Goal: Transaction & Acquisition: Purchase product/service

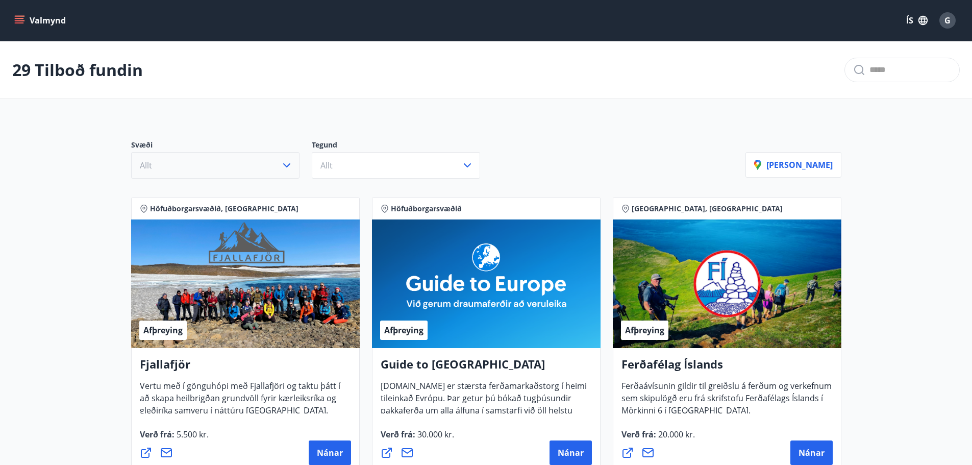
click at [231, 173] on button "Allt" at bounding box center [215, 165] width 168 height 27
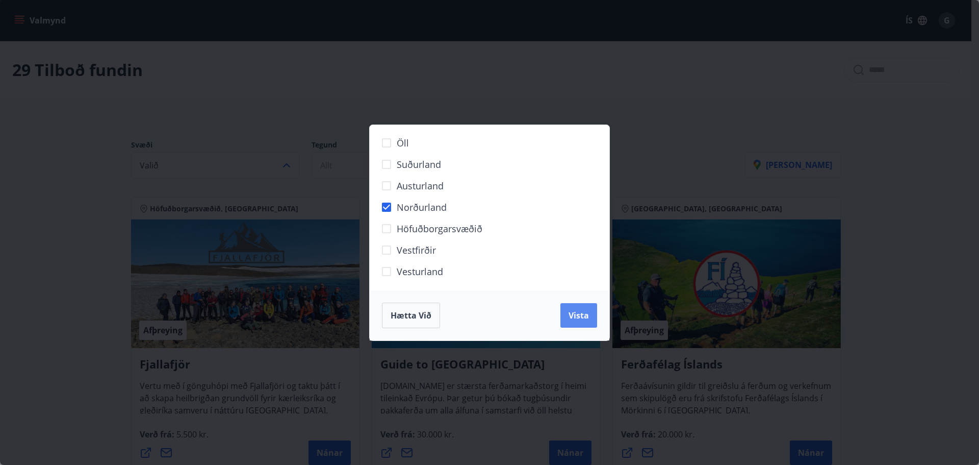
click at [574, 313] on span "Vista" at bounding box center [579, 315] width 20 height 11
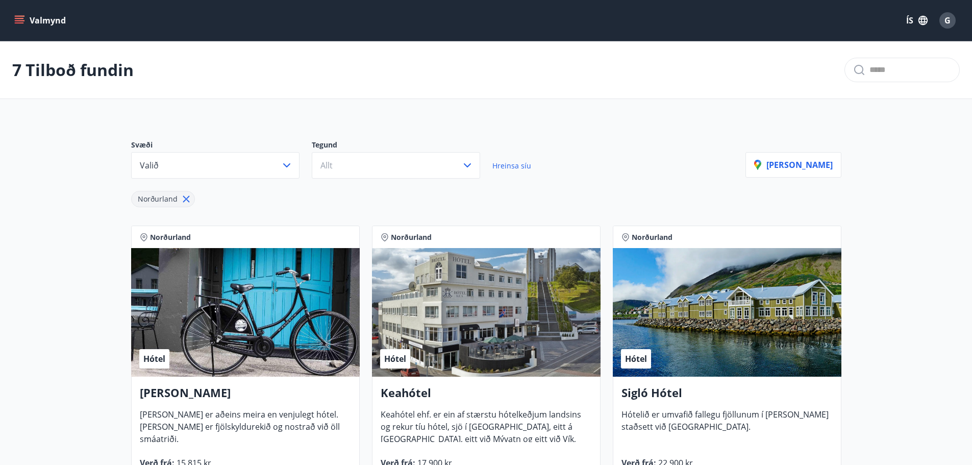
click at [399, 398] on h4 "Keahótel" at bounding box center [485, 396] width 211 height 23
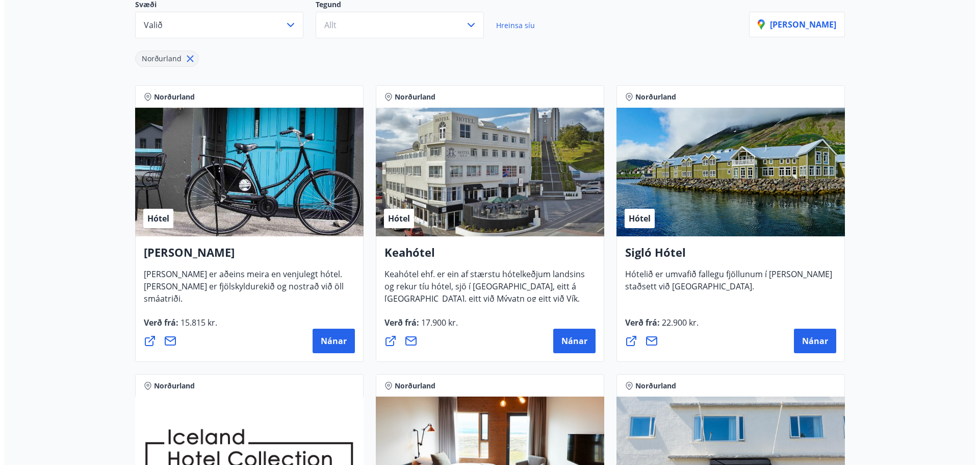
scroll to position [153, 0]
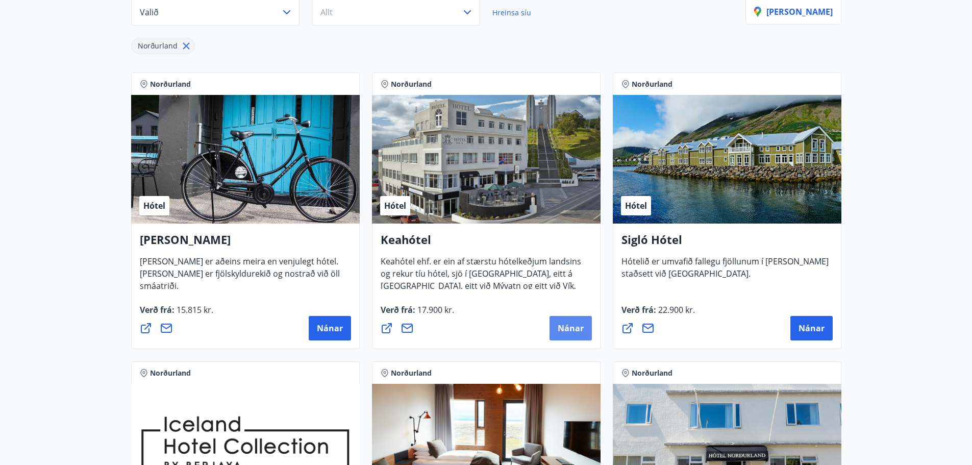
click at [574, 328] on span "Nánar" at bounding box center [570, 327] width 26 height 11
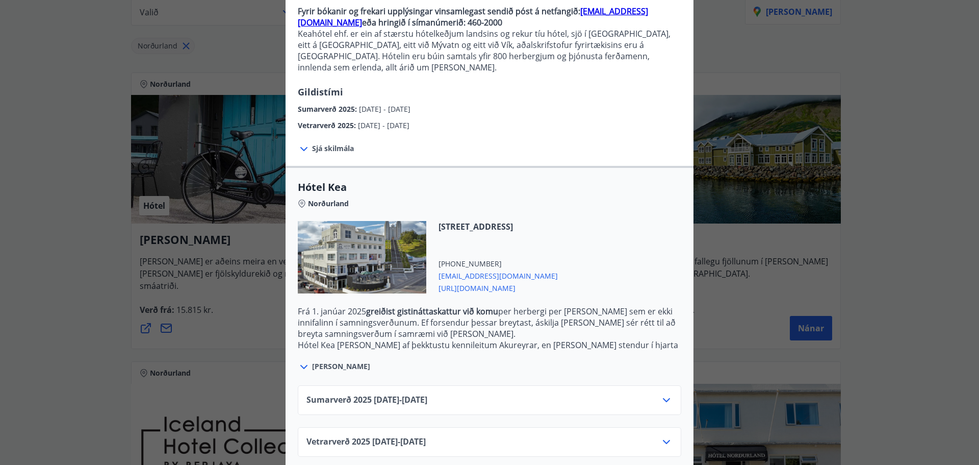
scroll to position [106, 0]
click at [426, 435] on span "Vetrarverð [PHONE_NUMBER][DATE] - [DATE]" at bounding box center [366, 441] width 119 height 12
click at [665, 435] on icon at bounding box center [667, 441] width 12 height 12
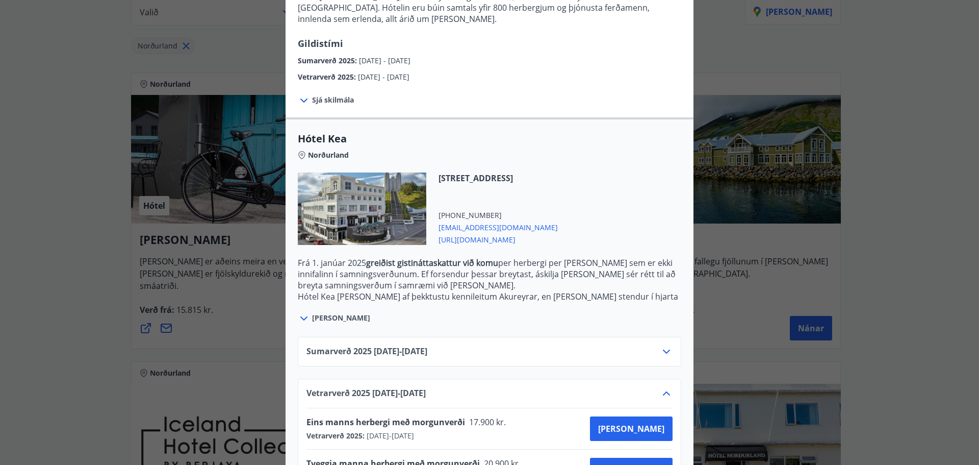
scroll to position [189, 0]
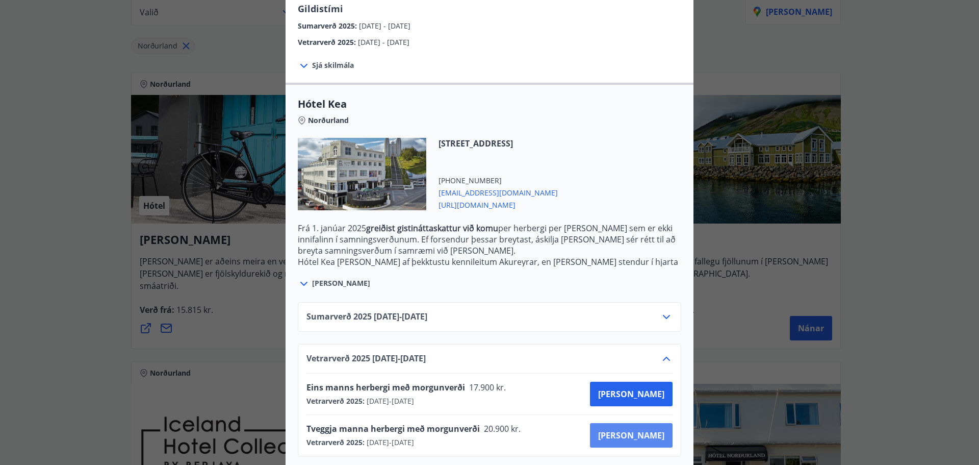
click at [643, 429] on span "[PERSON_NAME]" at bounding box center [631, 434] width 66 height 11
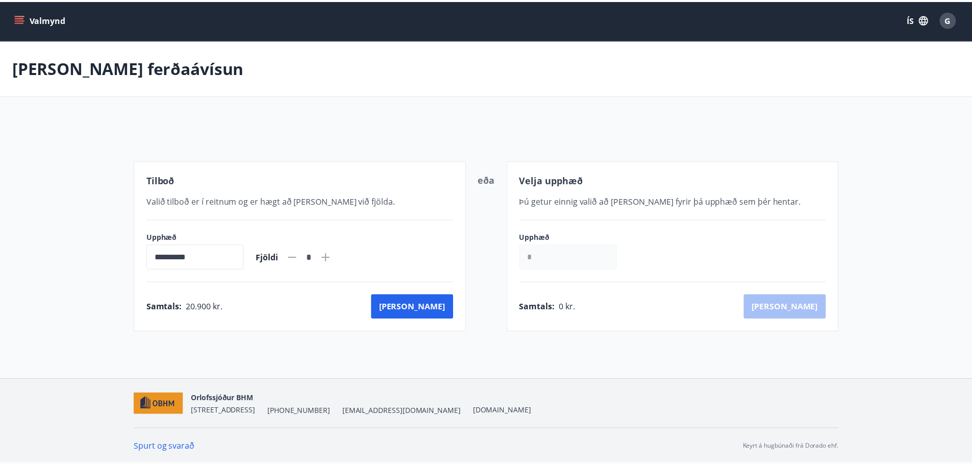
scroll to position [2, 0]
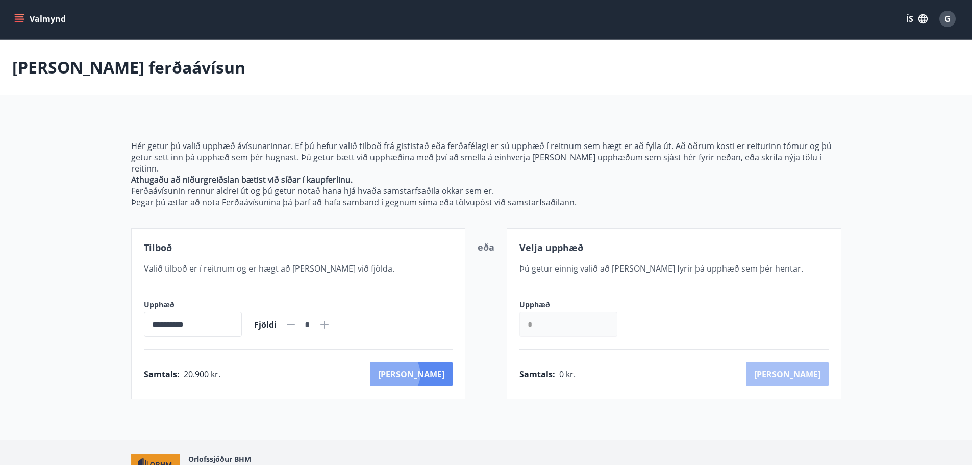
click at [439, 363] on button "[PERSON_NAME]" at bounding box center [411, 374] width 83 height 24
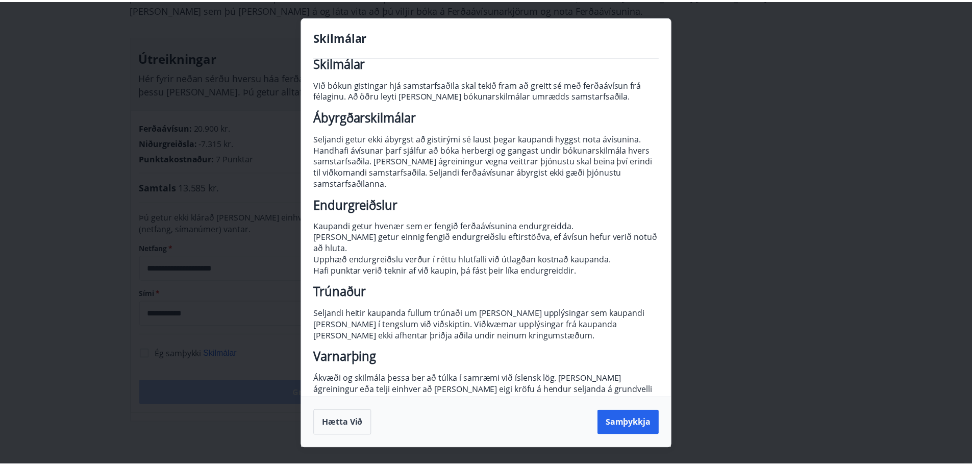
scroll to position [33, 0]
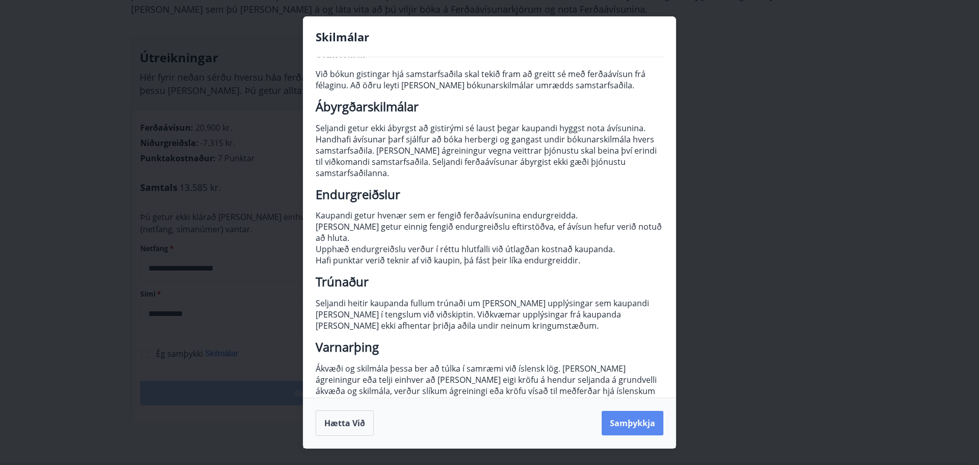
click at [645, 421] on button "Samþykkja" at bounding box center [633, 423] width 62 height 24
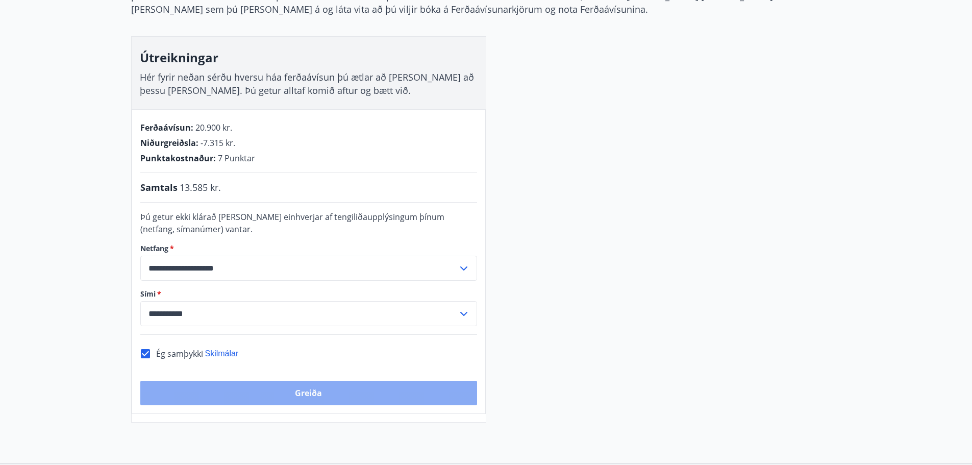
click at [292, 389] on button "Greiða" at bounding box center [308, 392] width 337 height 24
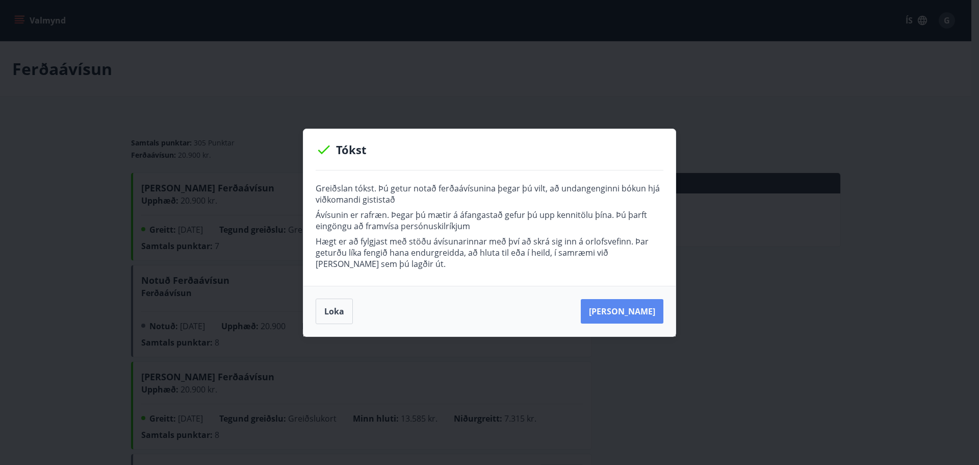
click at [631, 311] on button "Kaupa meira" at bounding box center [622, 311] width 83 height 24
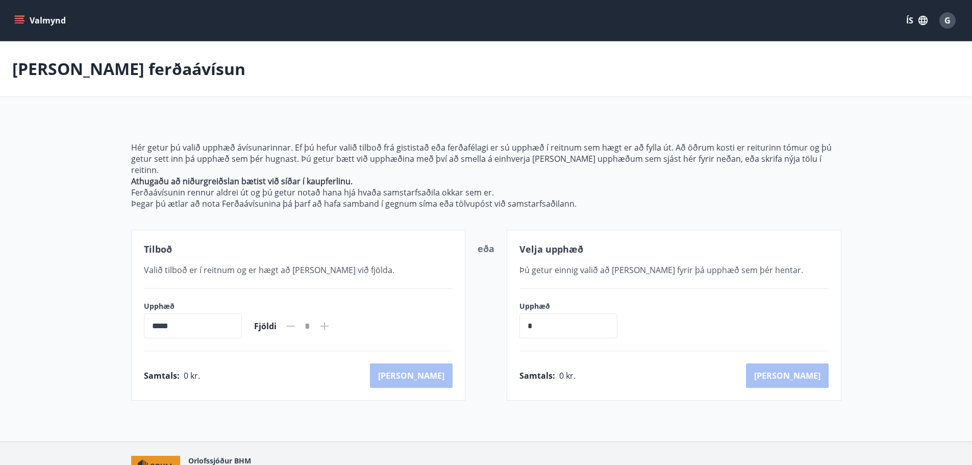
click at [30, 19] on button "Valmynd" at bounding box center [41, 20] width 58 height 18
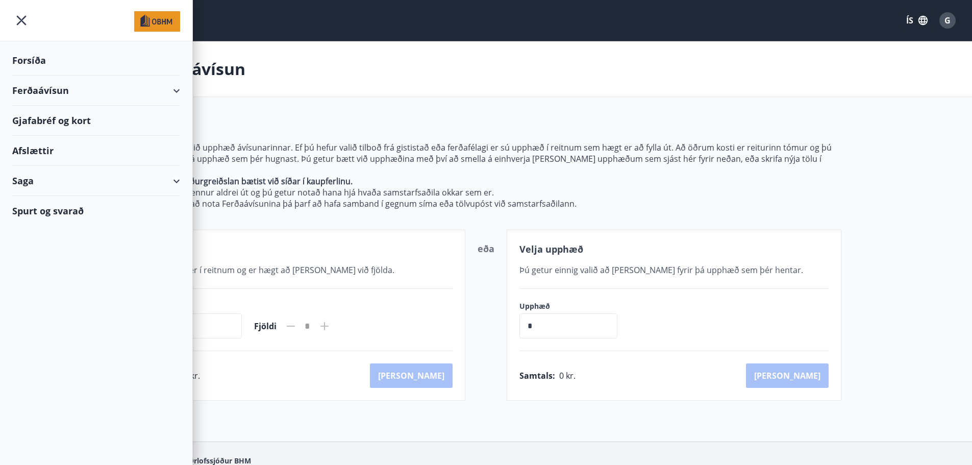
click at [57, 84] on div "Ferðaávísun" at bounding box center [96, 90] width 168 height 30
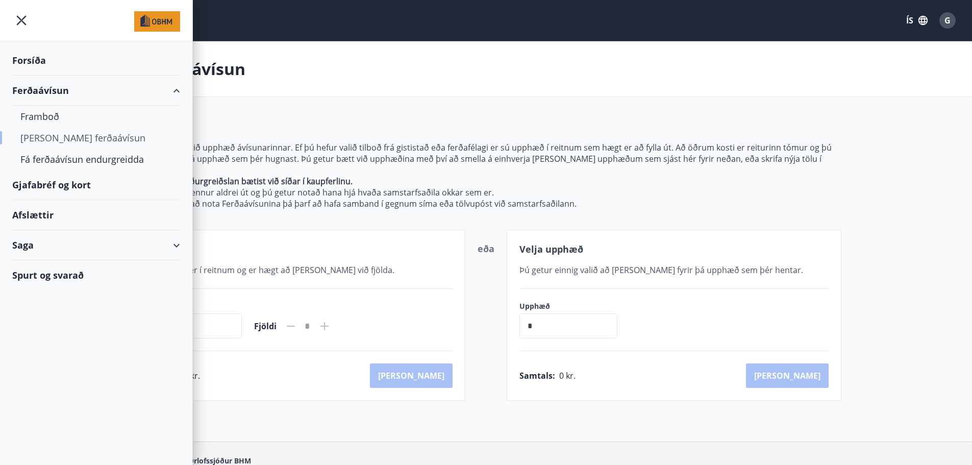
click at [52, 133] on div "[PERSON_NAME] ferðaávísun" at bounding box center [95, 137] width 151 height 21
click at [31, 138] on div "[PERSON_NAME] ferðaávísun" at bounding box center [95, 137] width 151 height 21
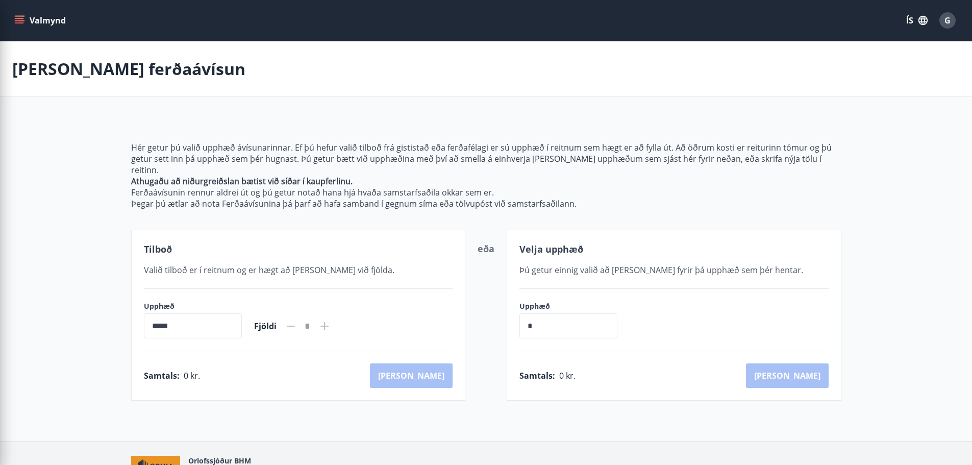
click at [382, 175] on p "Athugaðu að niðurgreiðslan bætist við síðar í kaupferlinu." at bounding box center [486, 180] width 710 height 11
click at [36, 23] on button "Valmynd" at bounding box center [41, 20] width 58 height 18
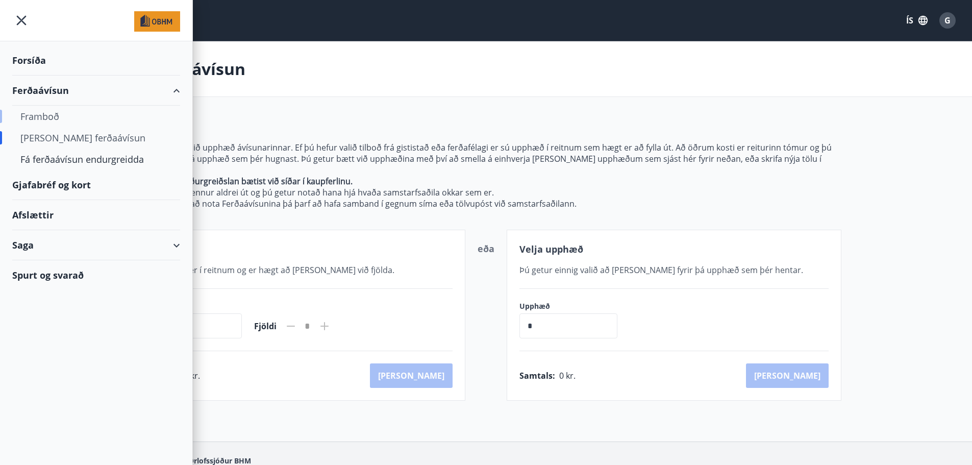
click at [49, 115] on div "Framboð" at bounding box center [95, 116] width 151 height 21
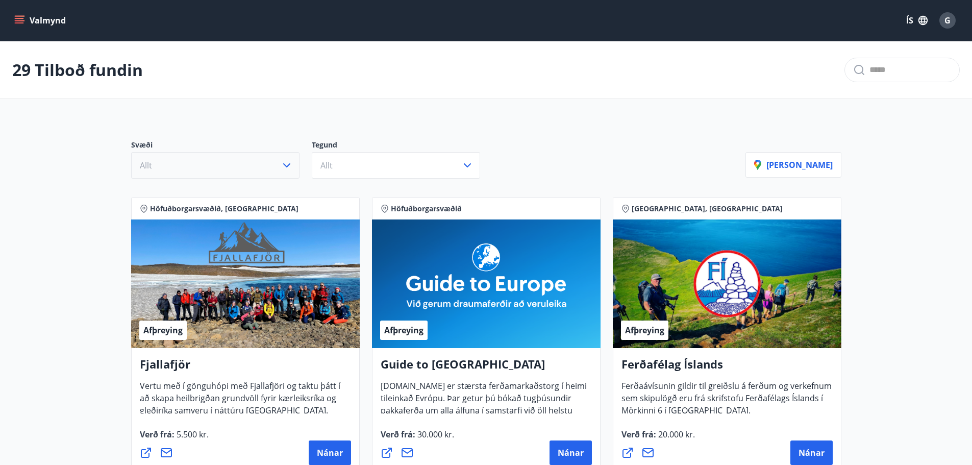
click at [260, 175] on button "Allt" at bounding box center [215, 165] width 168 height 27
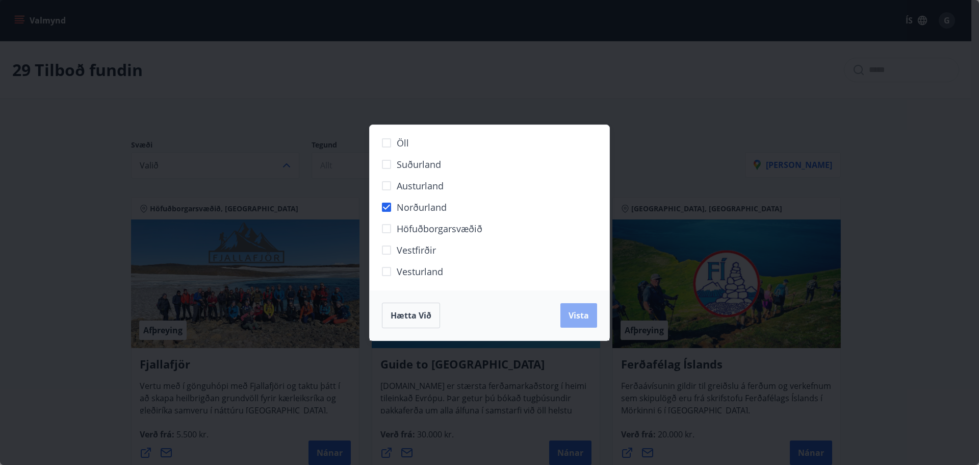
click at [573, 317] on span "Vista" at bounding box center [579, 315] width 20 height 11
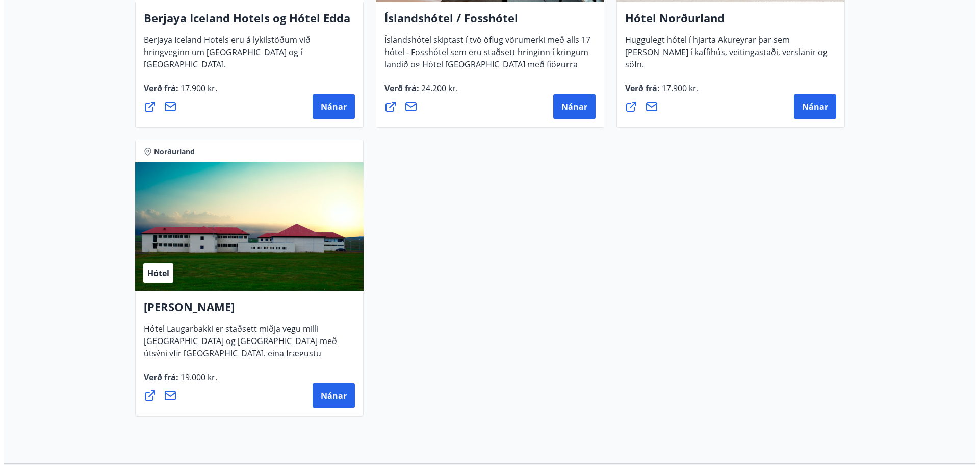
scroll to position [408, 0]
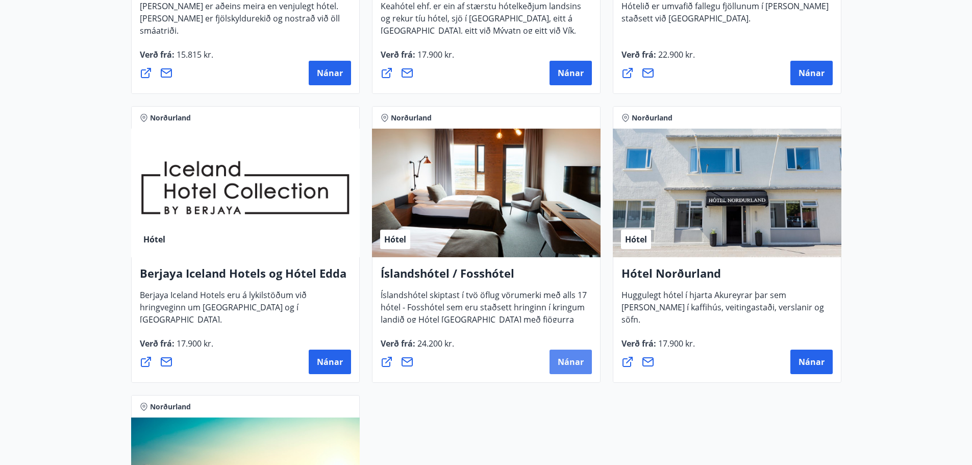
click at [572, 359] on span "Nánar" at bounding box center [570, 361] width 26 height 11
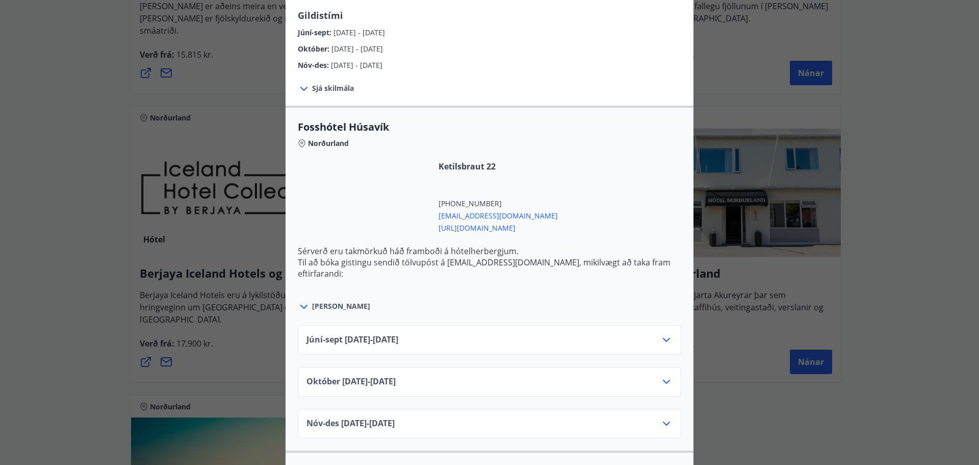
scroll to position [255, 0]
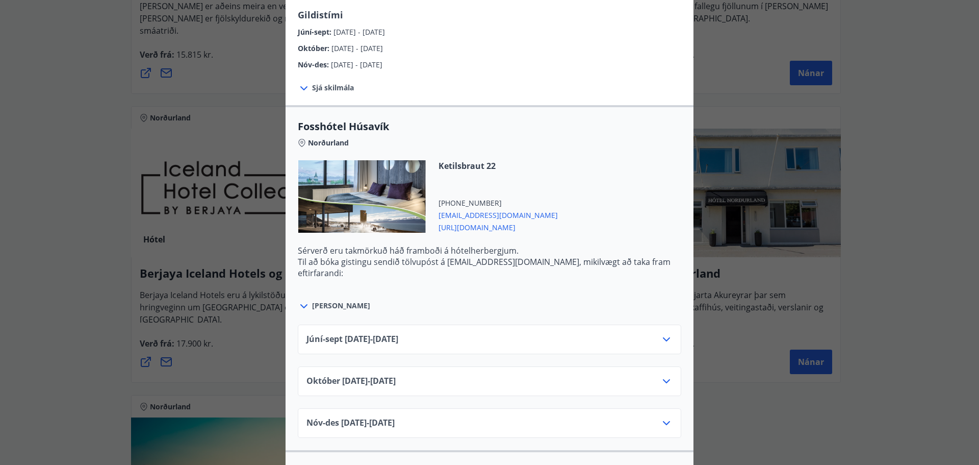
click at [495, 382] on div "Október 01.10.25 - 31.10.25" at bounding box center [490, 385] width 366 height 20
click at [661, 380] on icon at bounding box center [667, 381] width 12 height 12
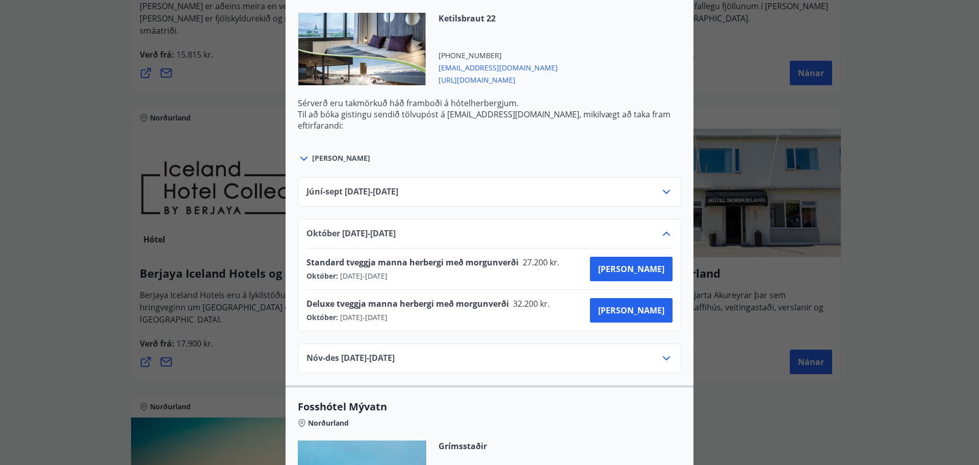
scroll to position [408, 0]
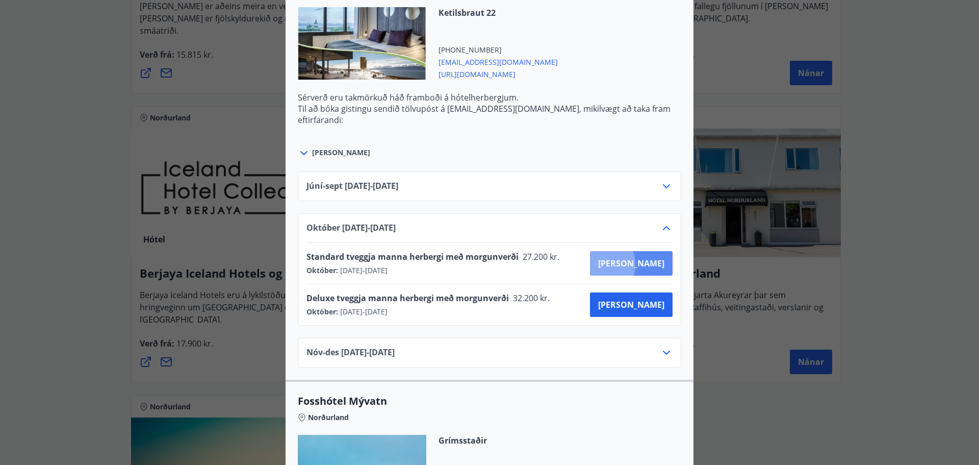
click at [634, 265] on span "[PERSON_NAME]" at bounding box center [631, 263] width 66 height 11
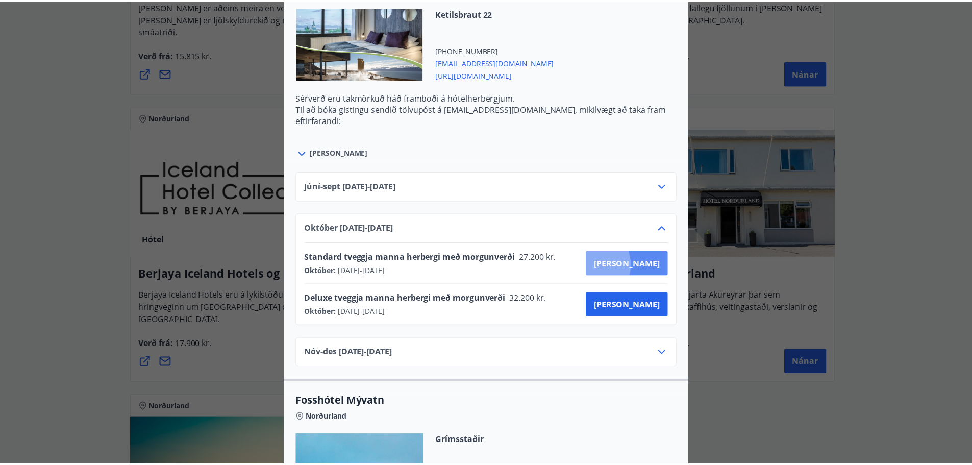
scroll to position [2, 0]
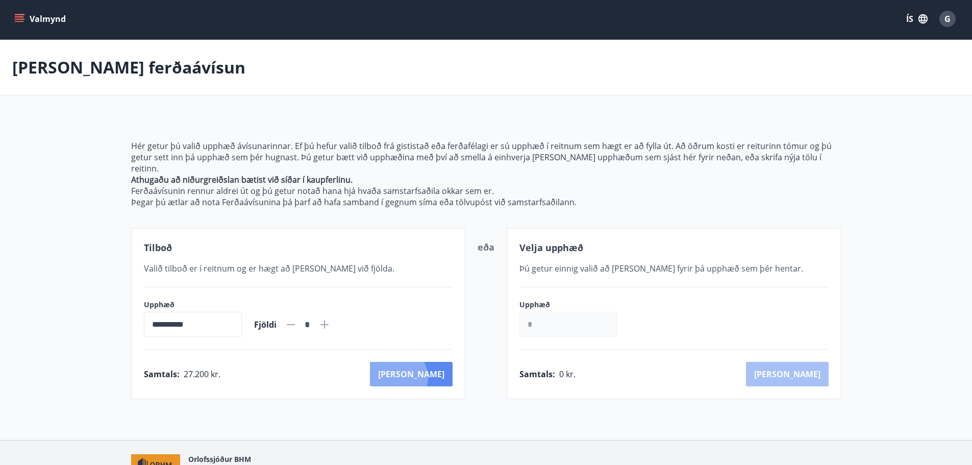
click at [442, 366] on button "[PERSON_NAME]" at bounding box center [411, 374] width 83 height 24
